Goal: Information Seeking & Learning: Learn about a topic

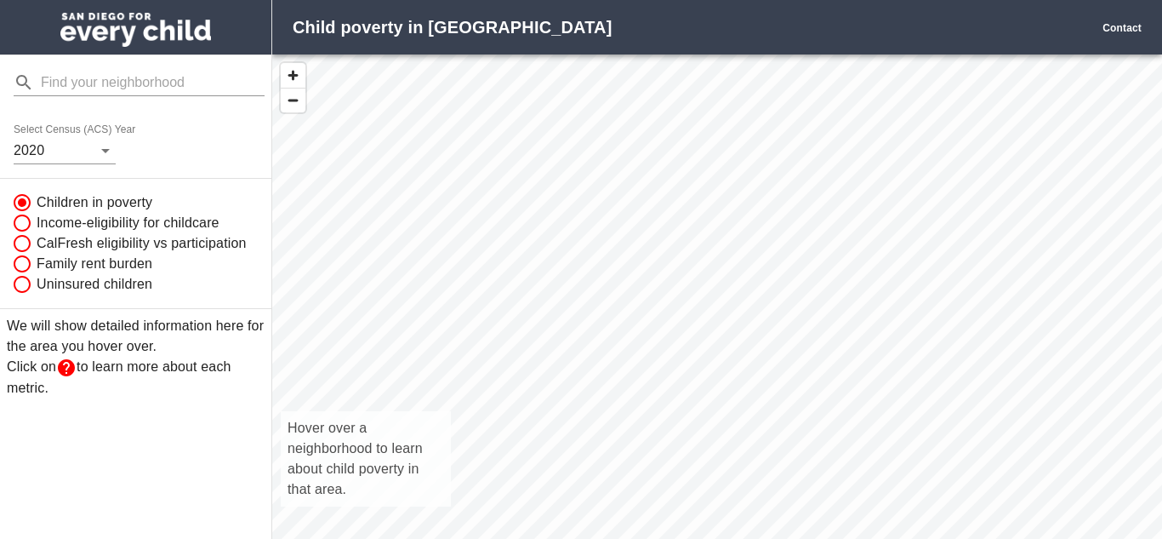
scroll to position [521, 890]
drag, startPoint x: 787, startPoint y: 288, endPoint x: 609, endPoint y: 356, distance: 190.1
click at [609, 356] on div "Hover over a neighborhood to learn about child poverty in that area." at bounding box center [717, 314] width 890 height 521
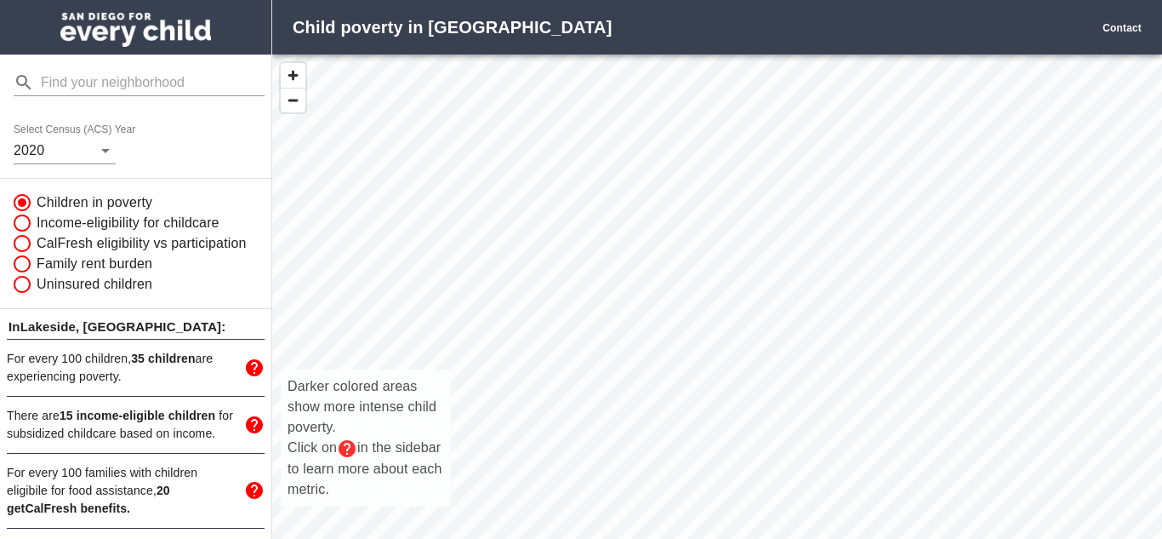
click at [767, 114] on div "Darker colored areas show more intense child poverty. Click on in the sidebar t…" at bounding box center [717, 314] width 890 height 521
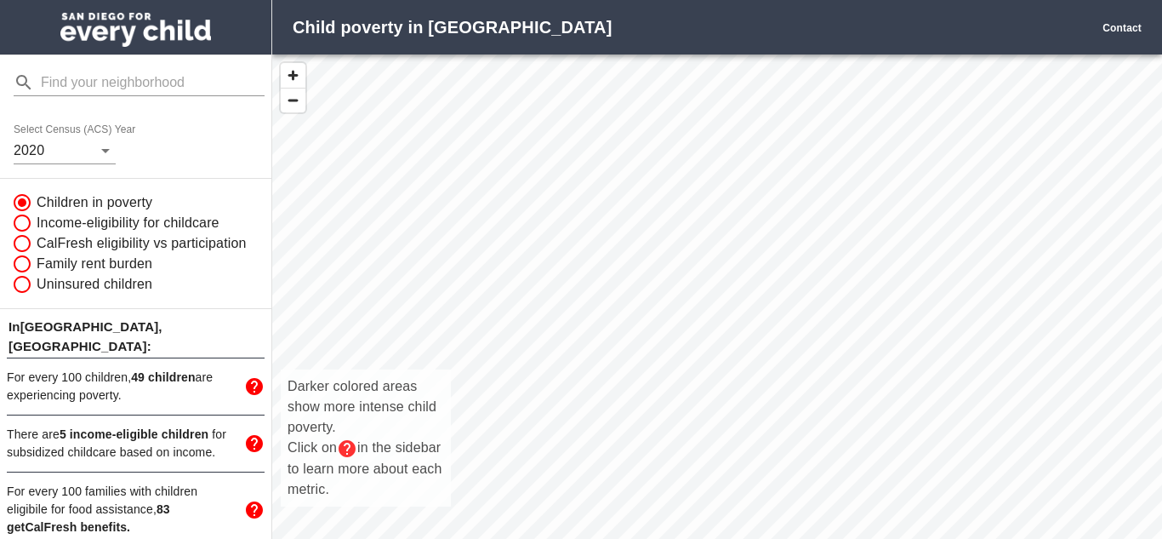
click at [812, 102] on div "Darker colored areas show more intense child poverty. Click on in the sidebar t…" at bounding box center [717, 314] width 890 height 521
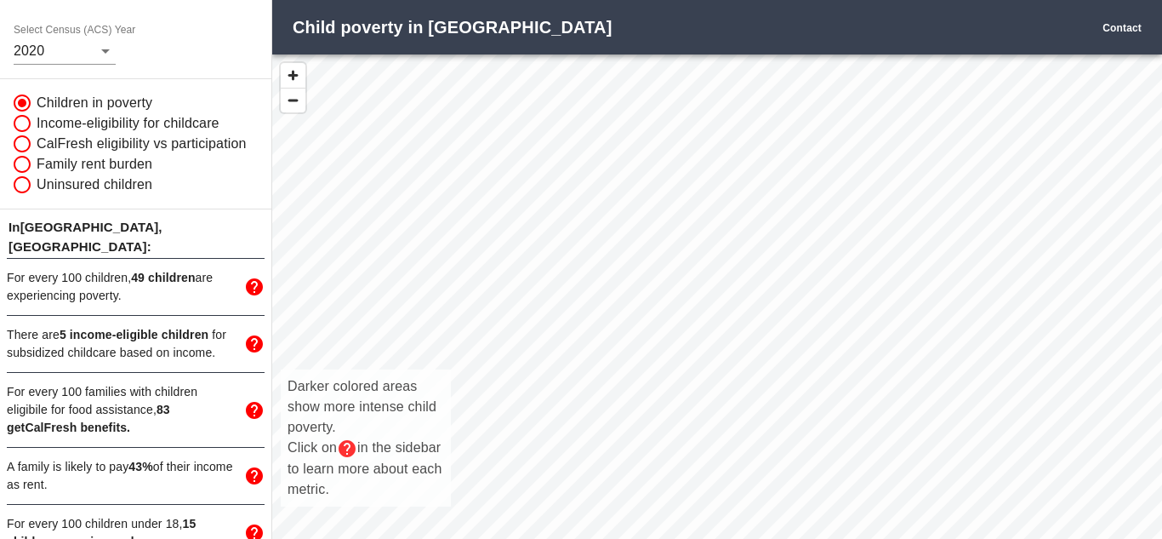
scroll to position [110, 0]
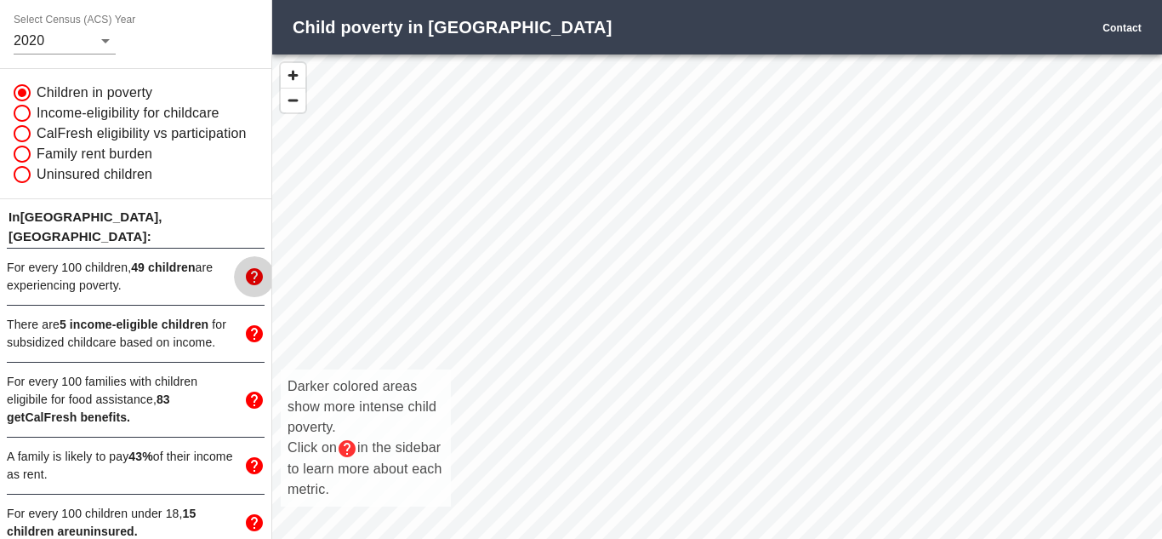
click at [256, 268] on icon "mailbox folders" at bounding box center [254, 276] width 17 height 17
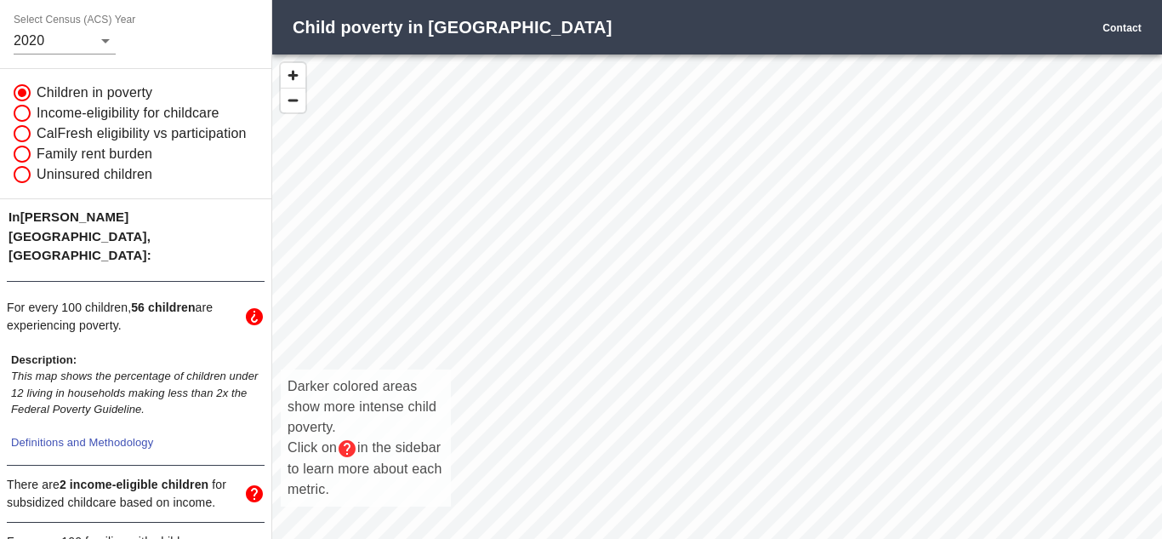
drag, startPoint x: 1150, startPoint y: 185, endPoint x: 1161, endPoint y: 316, distance: 131.5
click at [1161, 316] on div "Darker colored areas show more intense child poverty. Click on in the sidebar t…" at bounding box center [717, 314] width 890 height 521
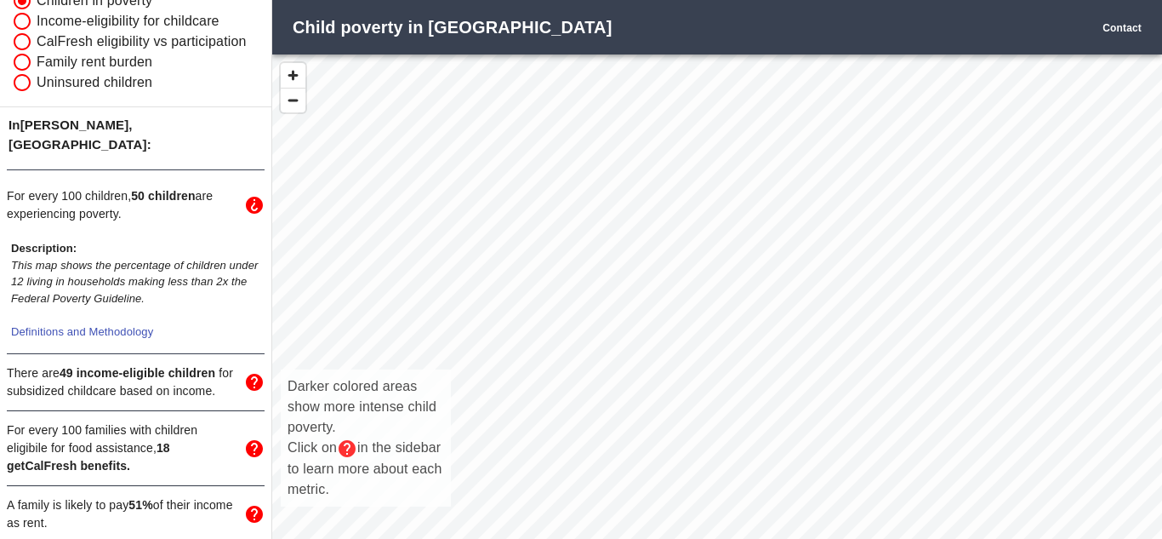
scroll to position [215, 0]
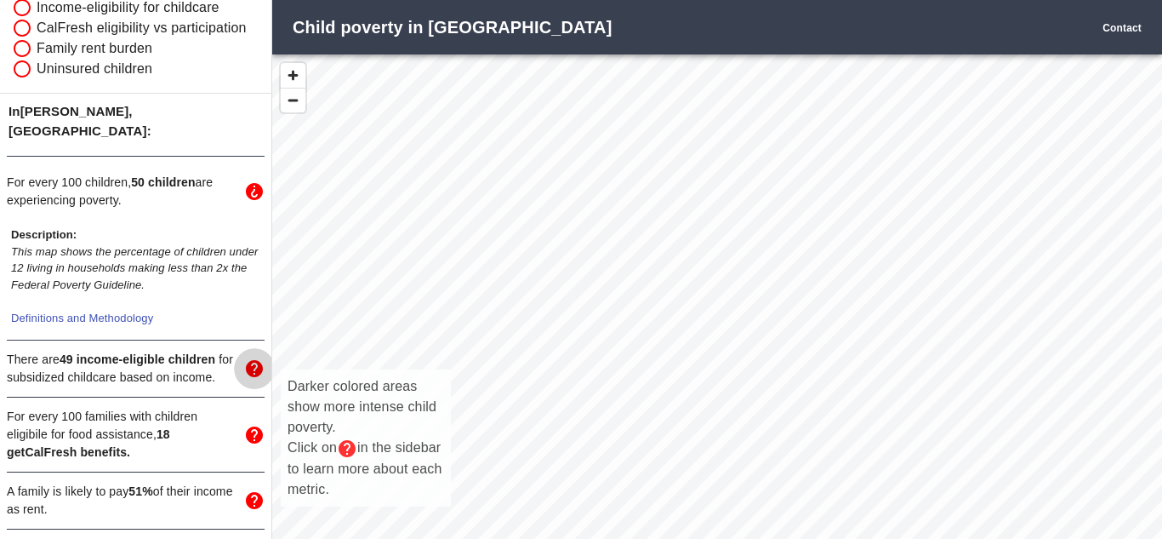
click at [254, 360] on icon "mailbox folders" at bounding box center [254, 368] width 17 height 17
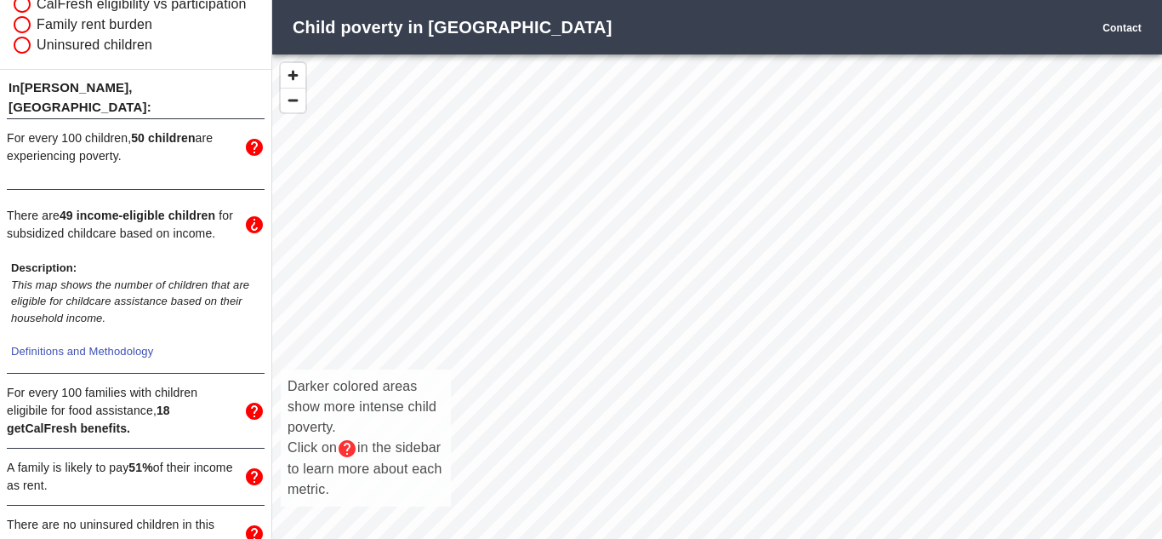
scroll to position [250, 0]
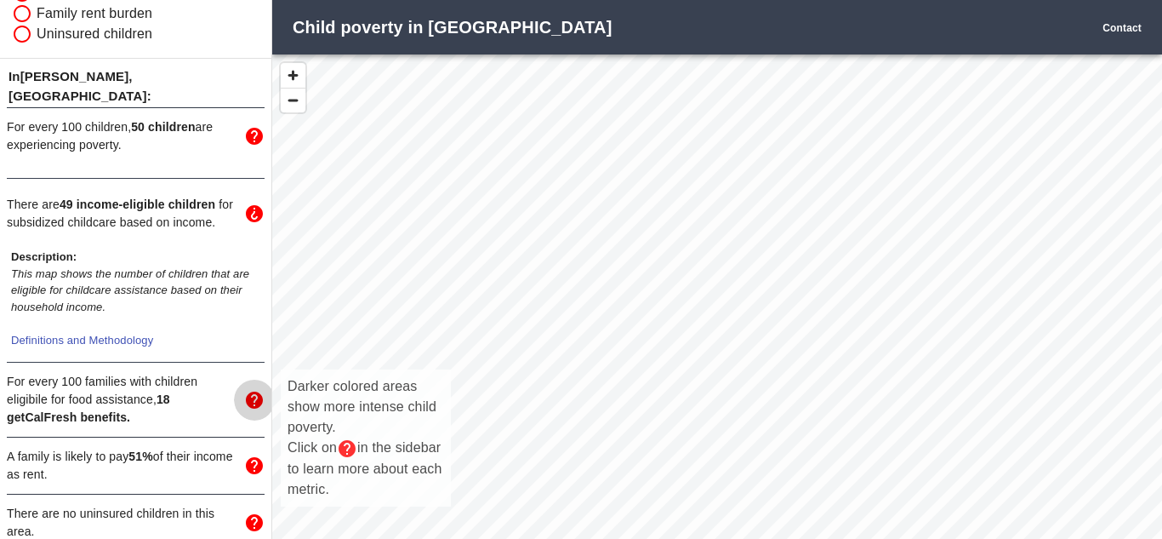
click at [258, 390] on icon "mailbox folders" at bounding box center [254, 400] width 20 height 20
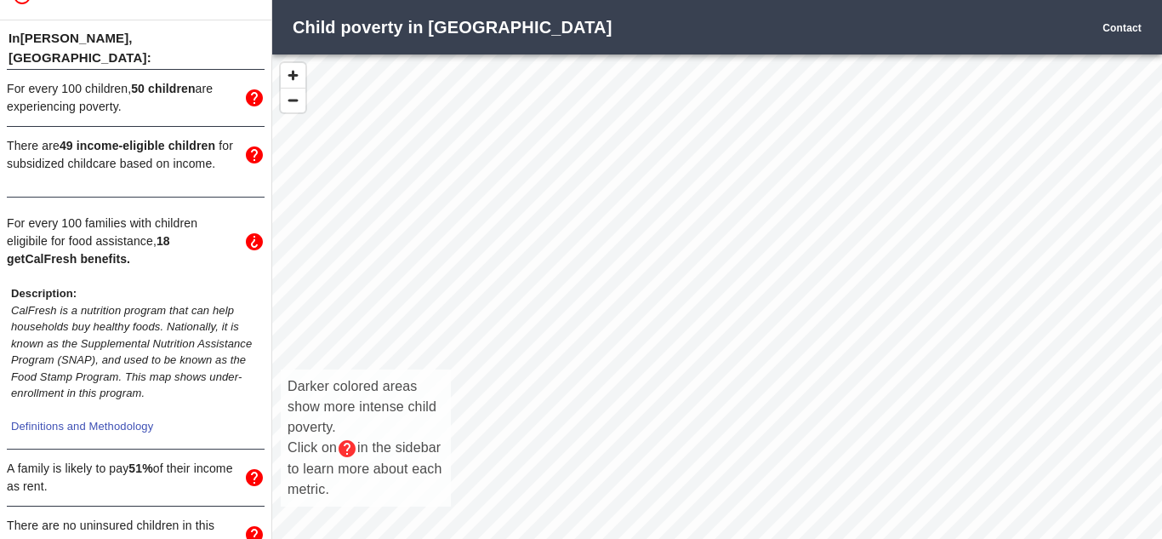
scroll to position [299, 0]
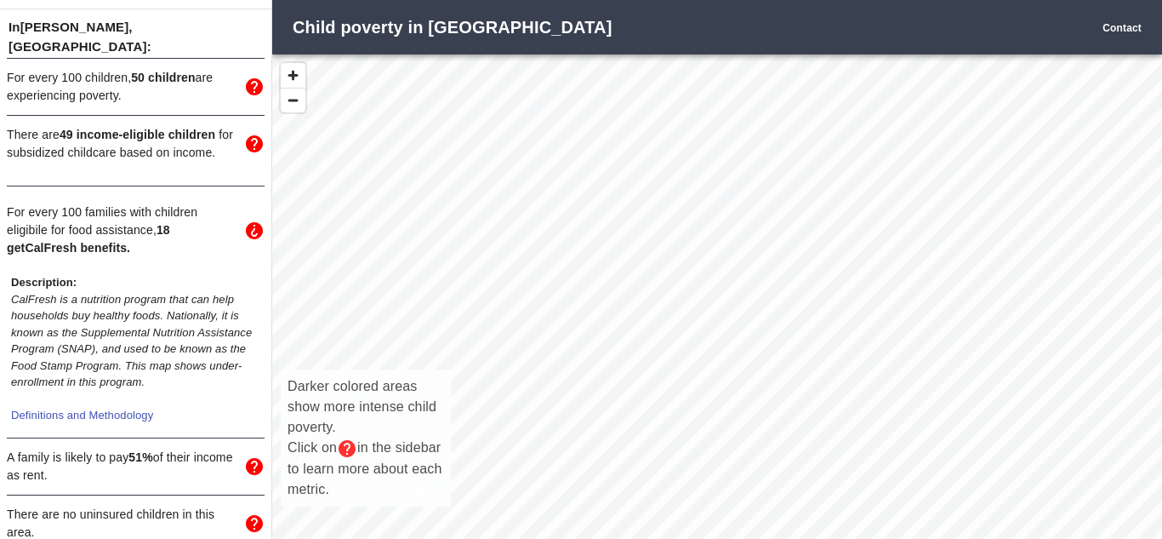
click at [255, 458] on icon "mailbox folders" at bounding box center [254, 466] width 17 height 17
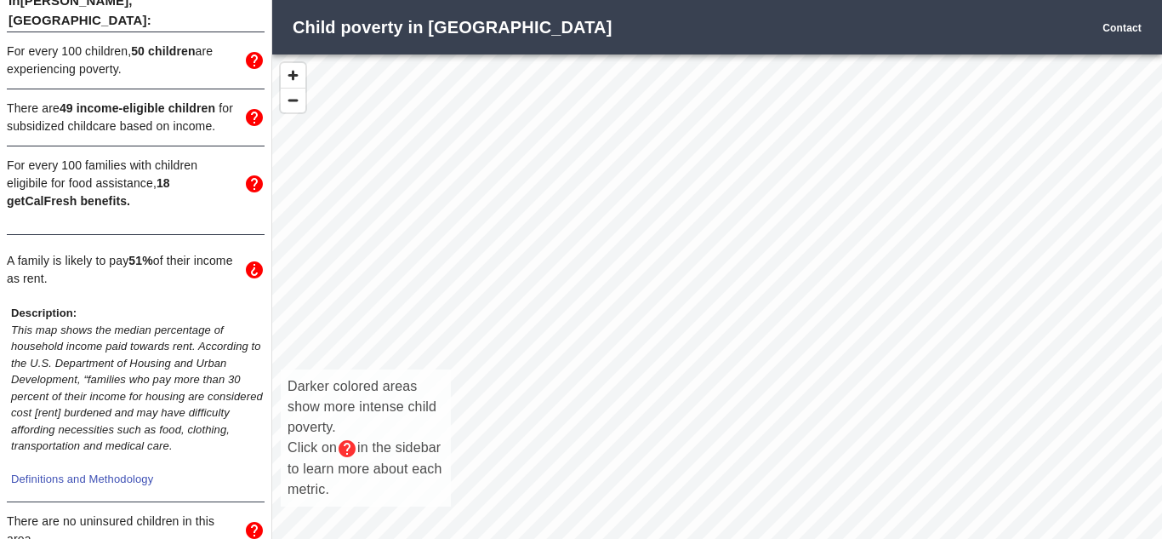
scroll to position [333, 0]
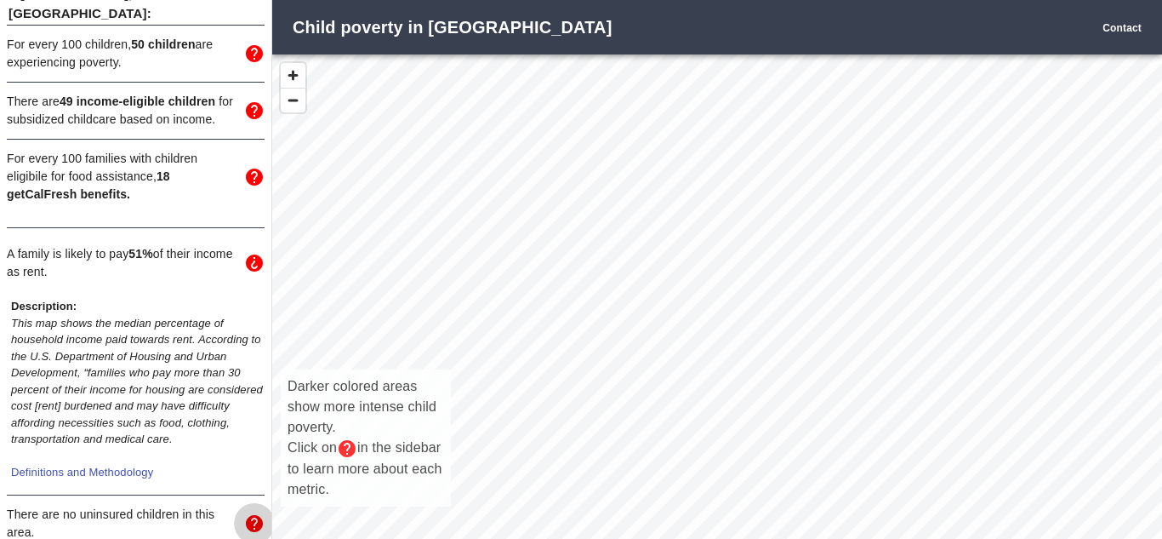
click at [254, 513] on icon "mailbox folders" at bounding box center [254, 523] width 20 height 20
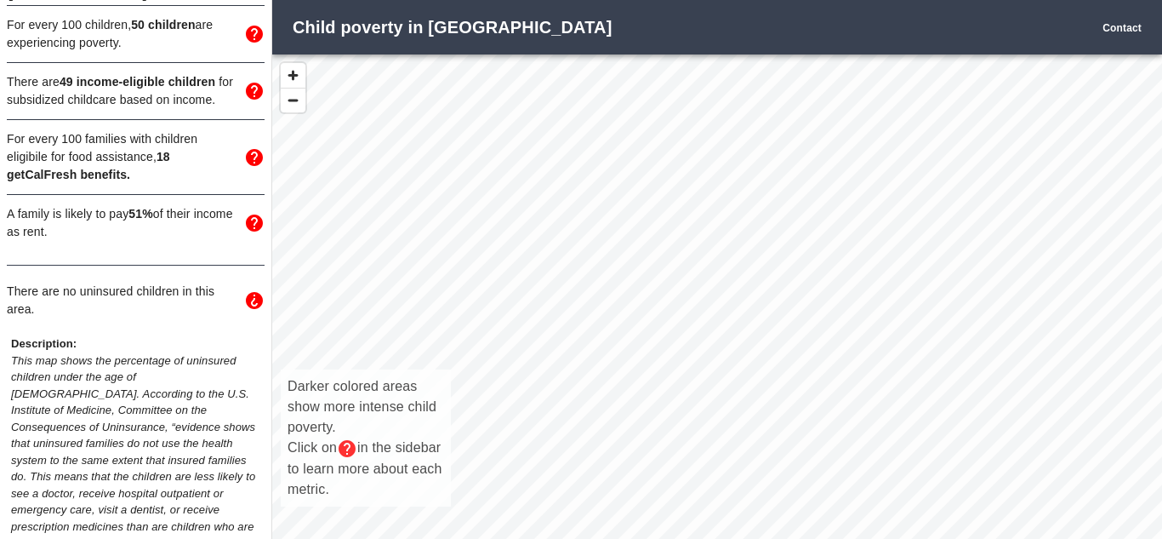
scroll to position [369, 0]
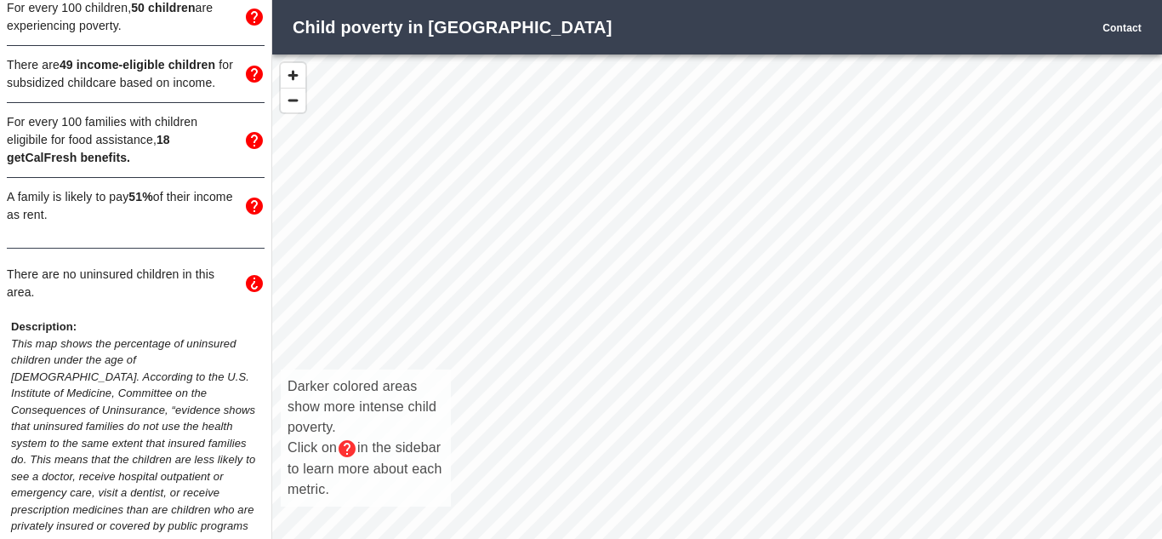
click at [254, 197] on icon "mailbox folders" at bounding box center [254, 205] width 17 height 17
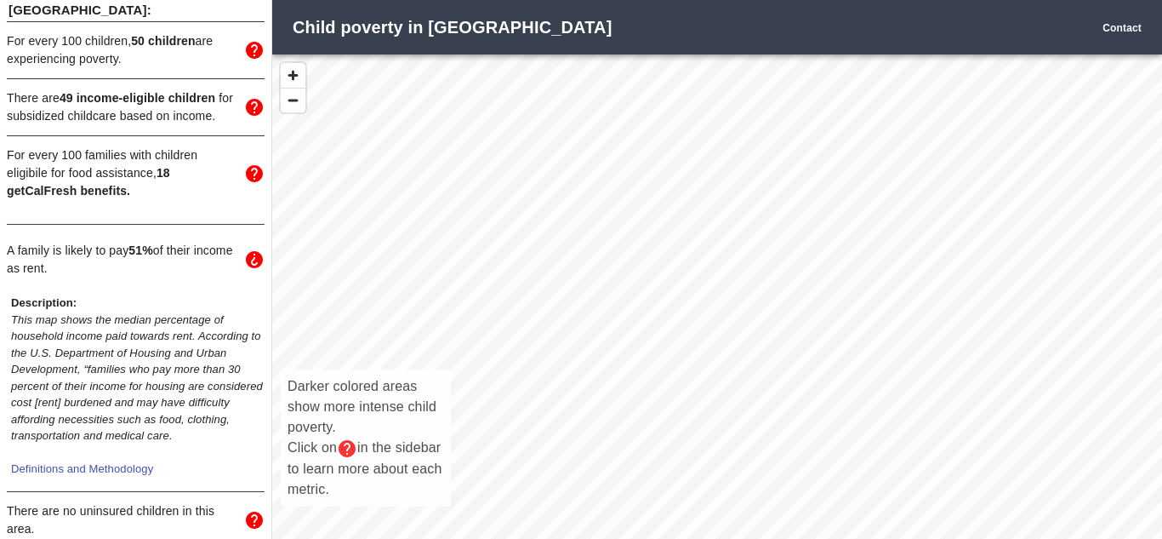
scroll to position [333, 0]
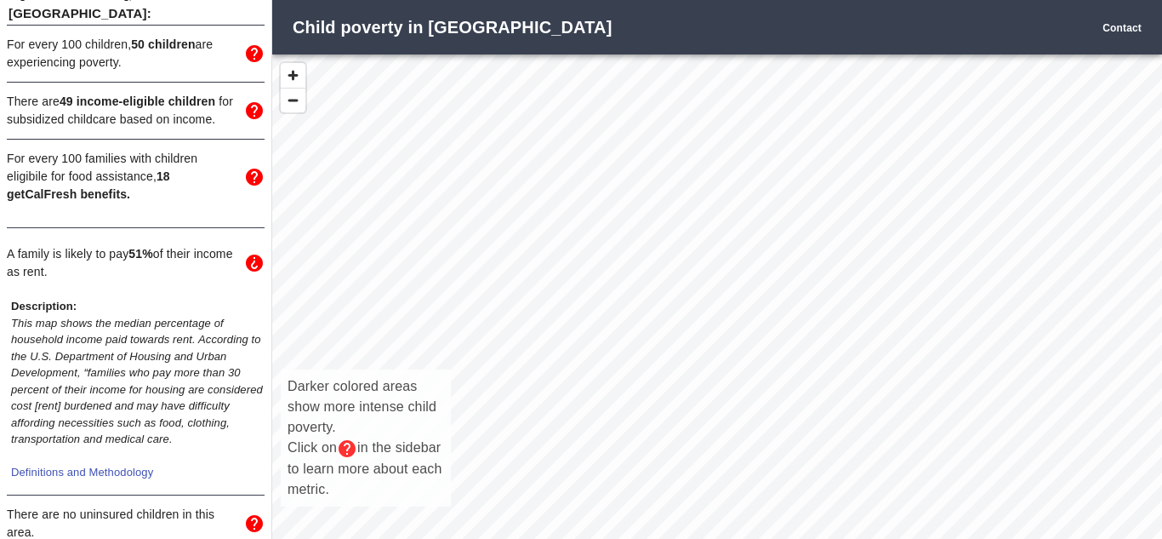
click at [255, 254] on icon "mailbox folders" at bounding box center [254, 262] width 17 height 17
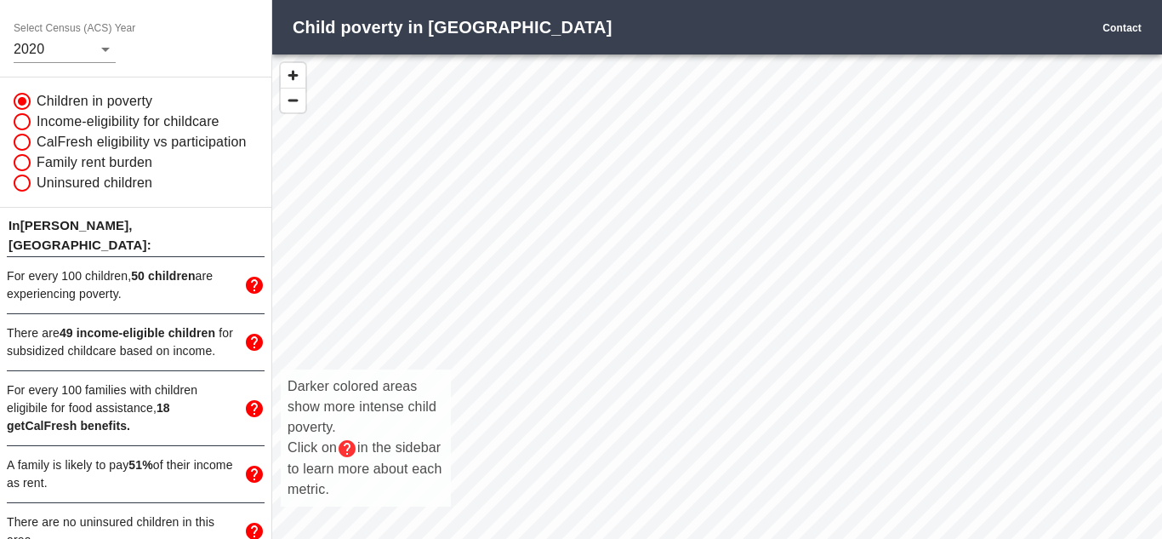
scroll to position [93, 0]
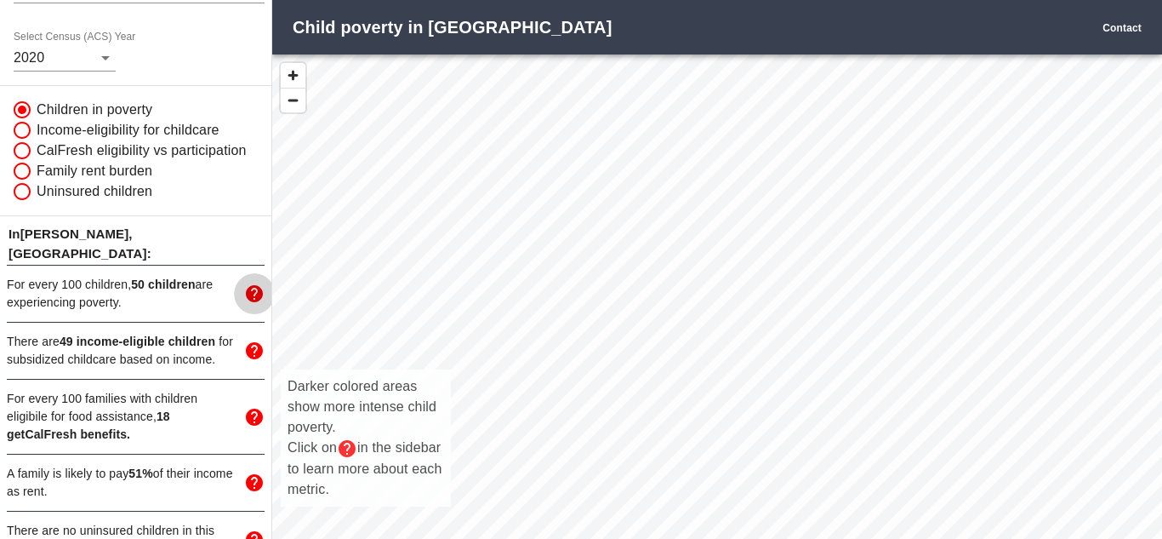
click at [249, 285] on icon "mailbox folders" at bounding box center [254, 293] width 17 height 17
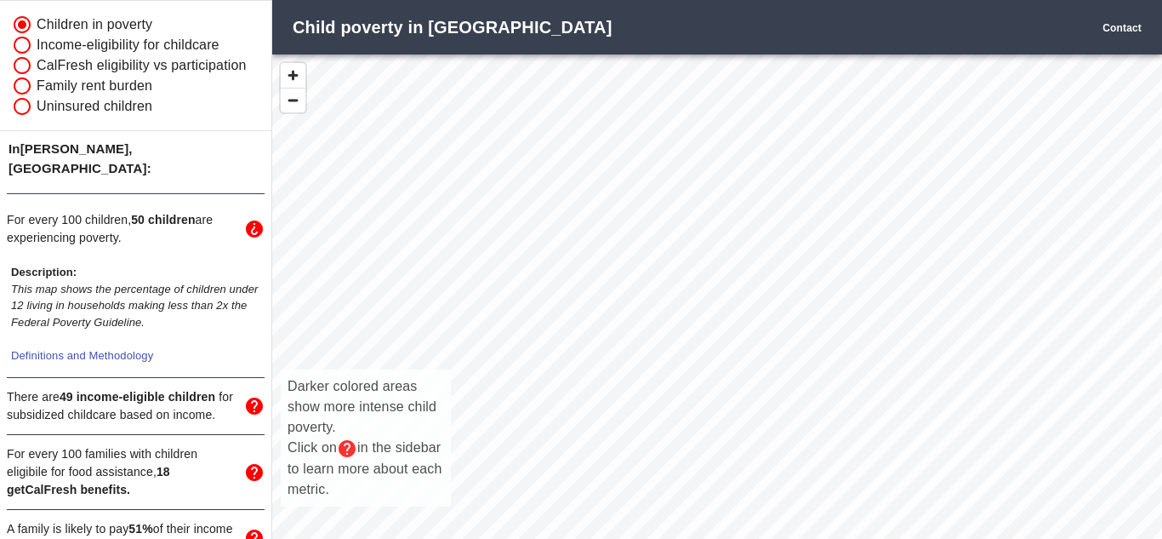
scroll to position [179, 0]
click at [698, 160] on div "Darker colored areas show more intense child poverty. Click on in the sidebar t…" at bounding box center [717, 314] width 890 height 521
click at [253, 219] on icon "mailbox folders" at bounding box center [254, 227] width 17 height 17
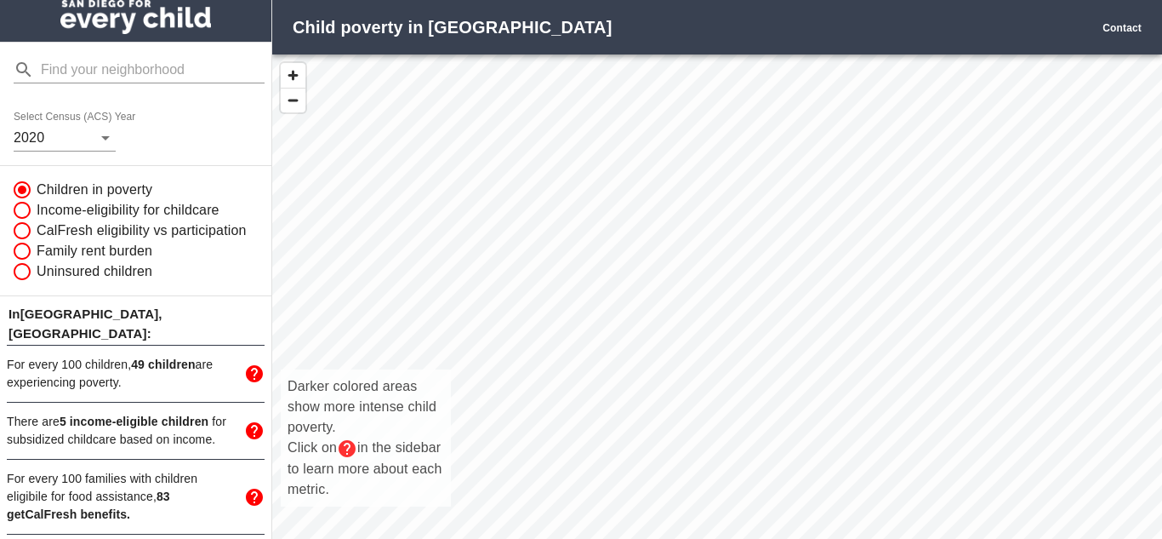
scroll to position [8, 0]
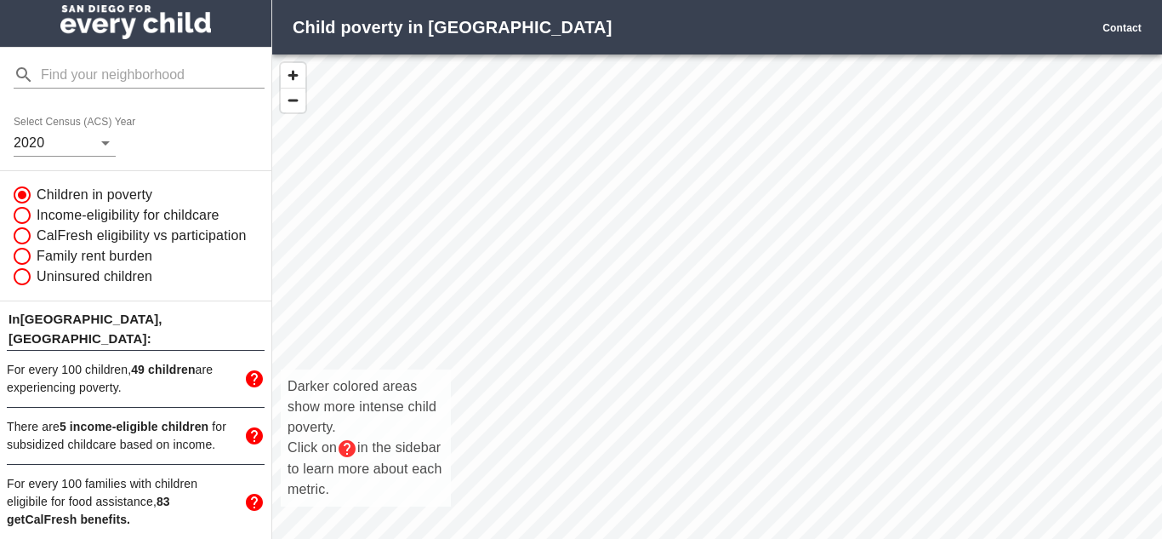
click at [16, 216] on input "Income-eligibility for childcare" at bounding box center [20, 215] width 32 height 20
radio input "true"
radio input "false"
radio input "true"
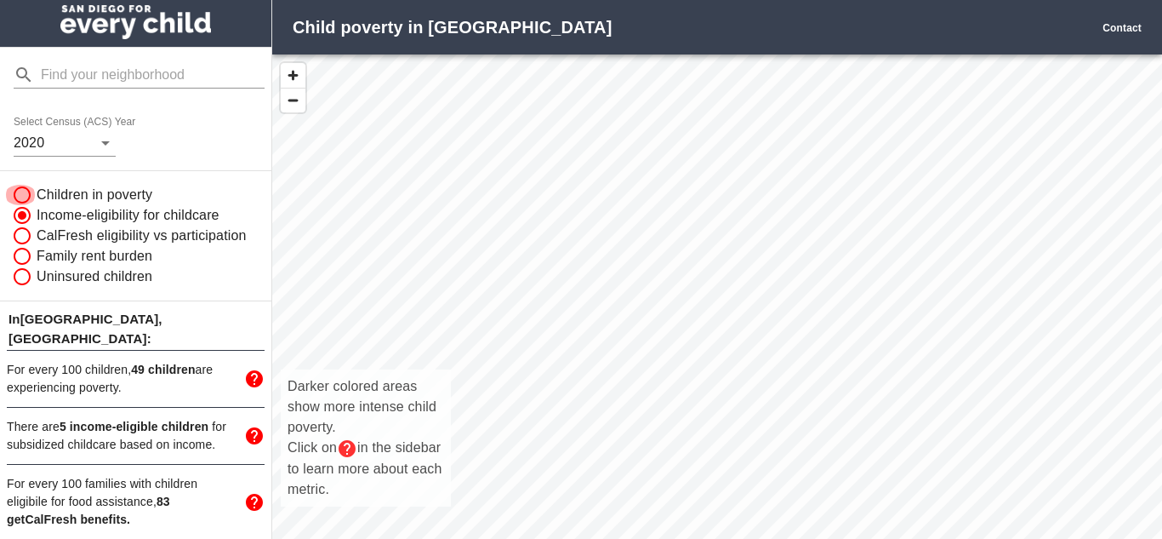
click at [17, 192] on input "Children in poverty" at bounding box center [20, 195] width 32 height 20
radio input "true"
radio input "false"
radio input "true"
radio input "false"
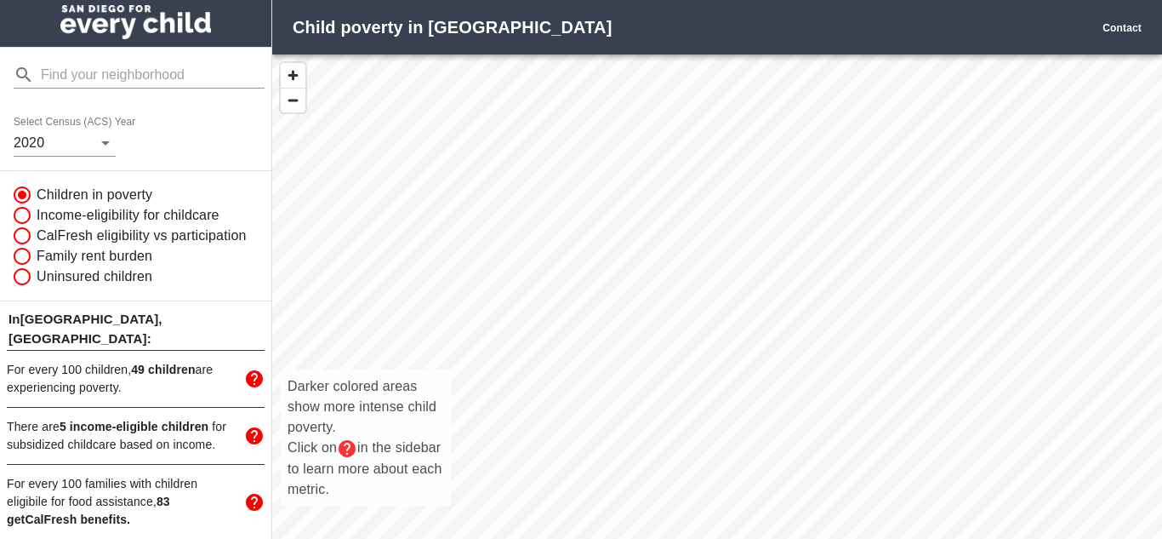
click at [740, 157] on div "Darker colored areas show more intense child poverty. Click on in the sidebar t…" at bounding box center [717, 314] width 890 height 521
click at [20, 253] on input "Family rent burden" at bounding box center [20, 256] width 32 height 20
radio input "true"
radio input "false"
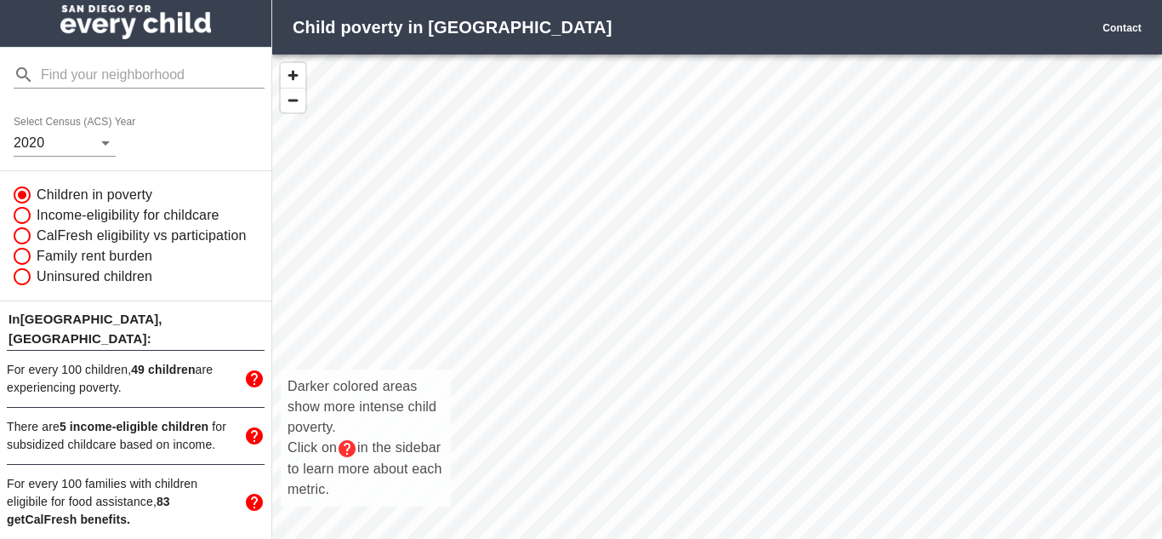
radio input "true"
click at [25, 279] on input "Uninsured children" at bounding box center [20, 276] width 32 height 20
radio input "true"
radio input "false"
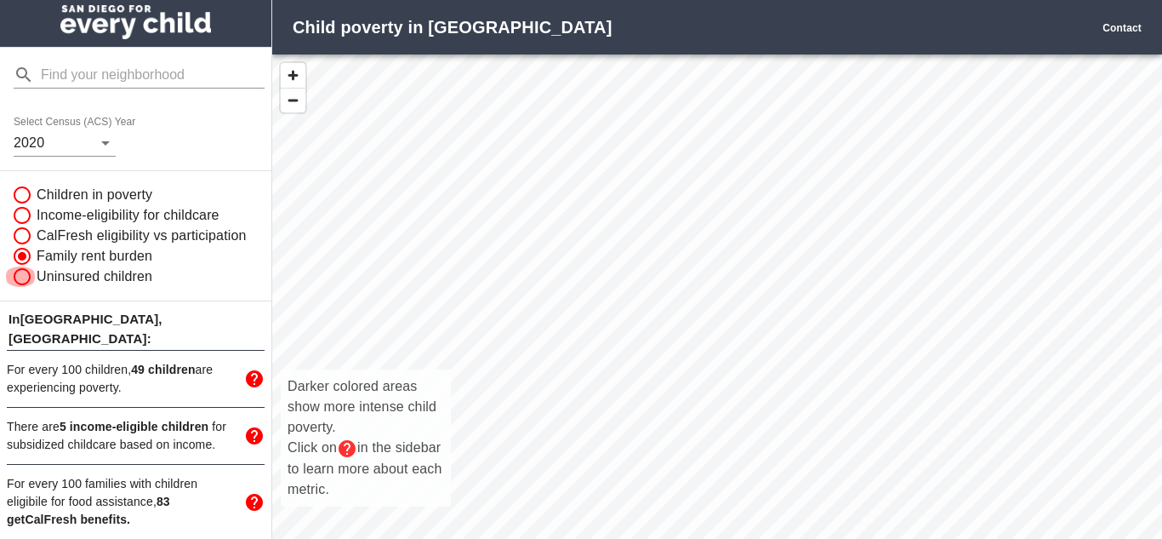
radio input "true"
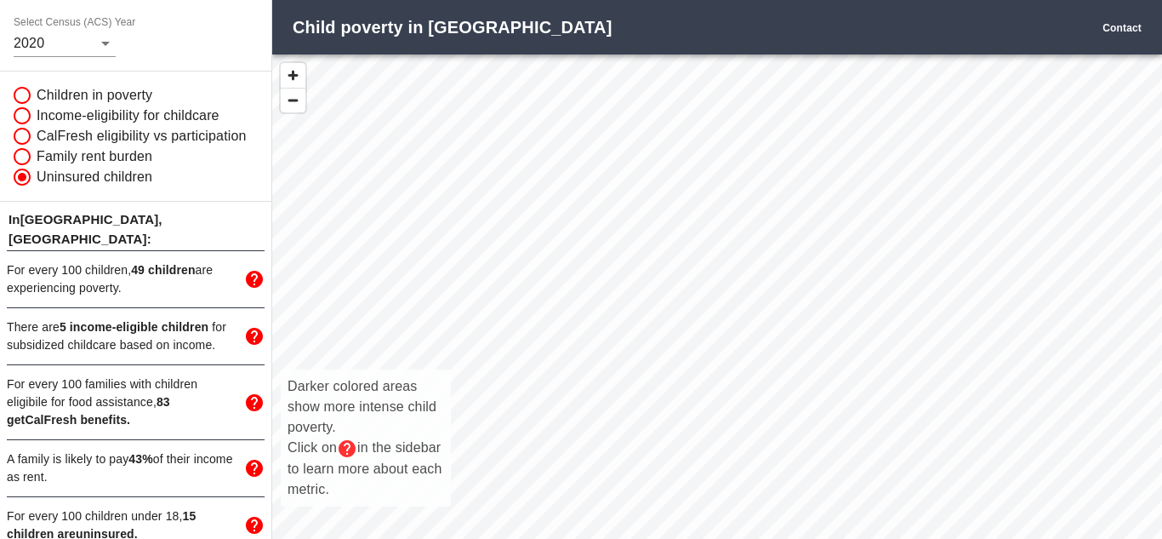
scroll to position [110, 0]
